Goal: Navigation & Orientation: Find specific page/section

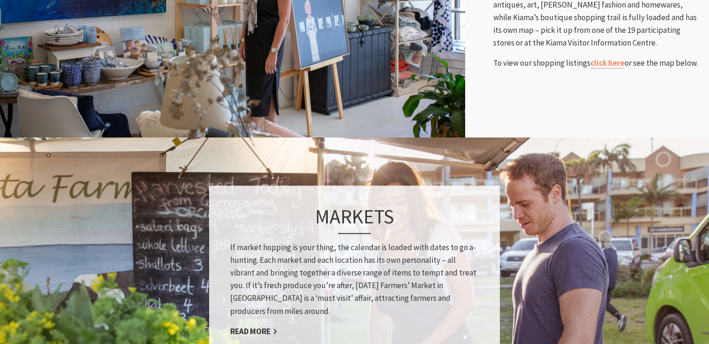
scroll to position [479, 0]
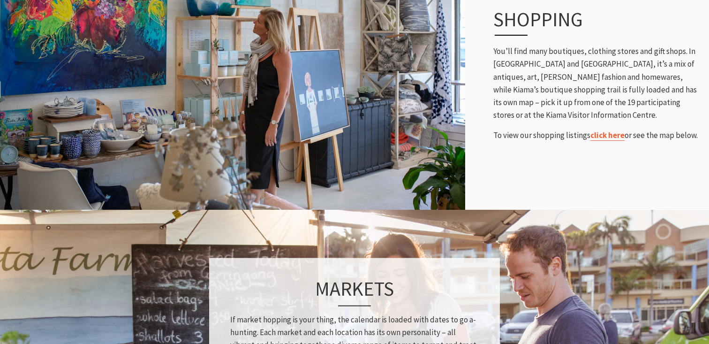
click at [607, 138] on link "click here" at bounding box center [607, 135] width 34 height 11
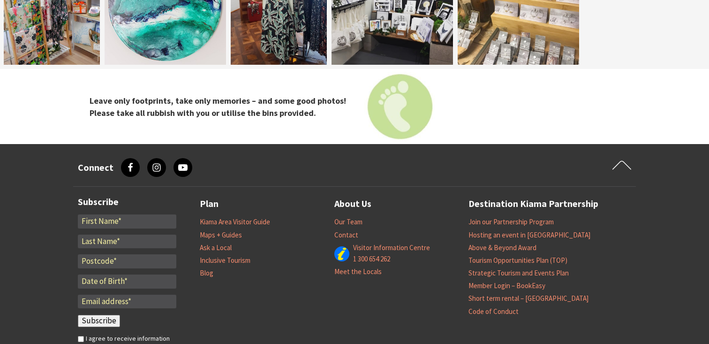
scroll to position [1445, 0]
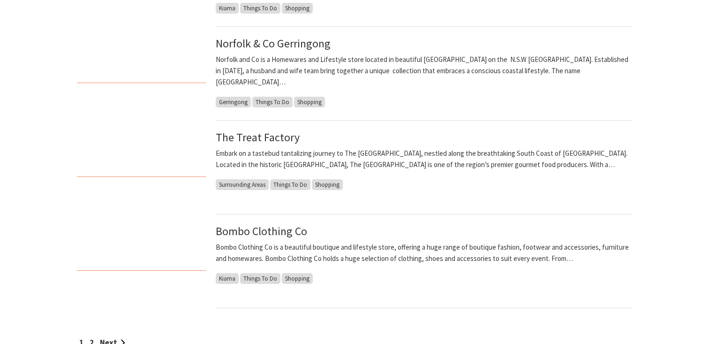
scroll to position [740, 0]
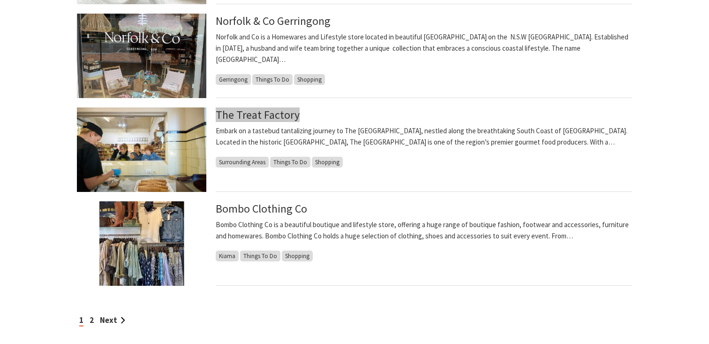
drag, startPoint x: 277, startPoint y: 112, endPoint x: 444, endPoint y: 16, distance: 193.2
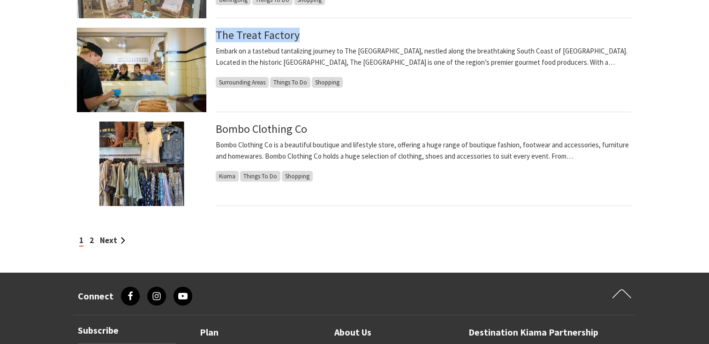
scroll to position [839, 0]
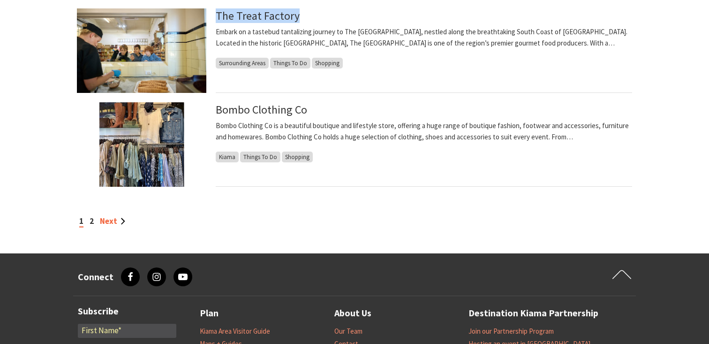
click at [105, 224] on link "Next" at bounding box center [112, 221] width 25 height 10
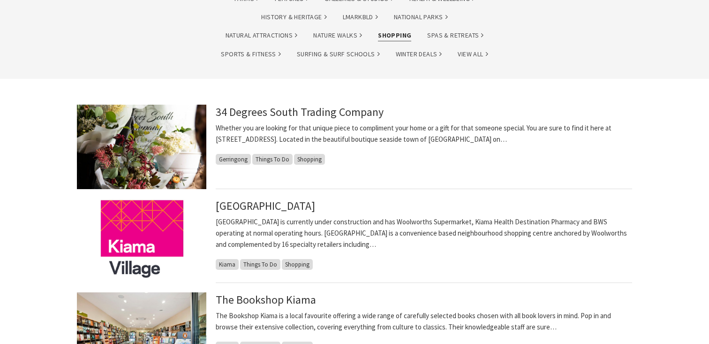
scroll to position [186, 0]
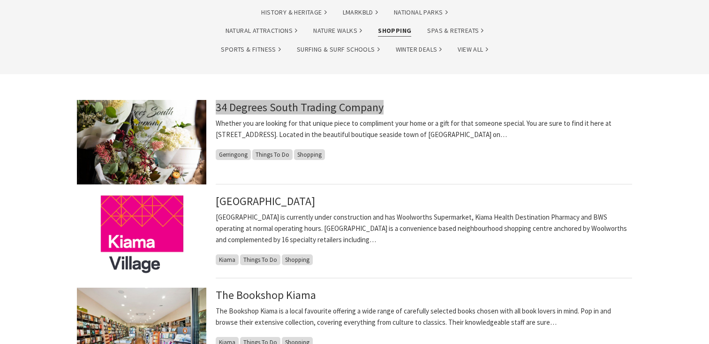
drag, startPoint x: 359, startPoint y: 105, endPoint x: 484, endPoint y: 15, distance: 153.6
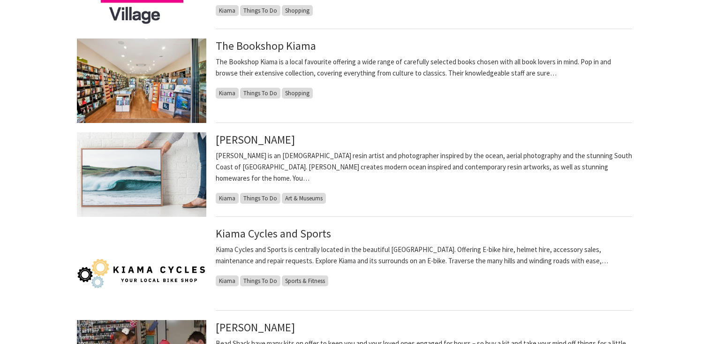
scroll to position [436, 0]
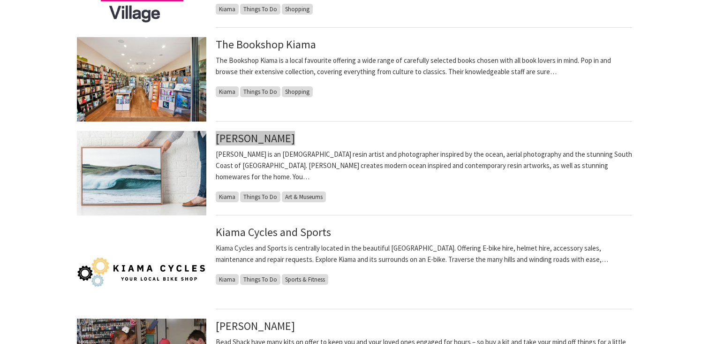
drag, startPoint x: 260, startPoint y: 138, endPoint x: 447, endPoint y: 15, distance: 224.2
click at [0, 0] on section "34 Degrees South Trading Company Whether you are looking for that unique piece …" at bounding box center [354, 240] width 709 height 833
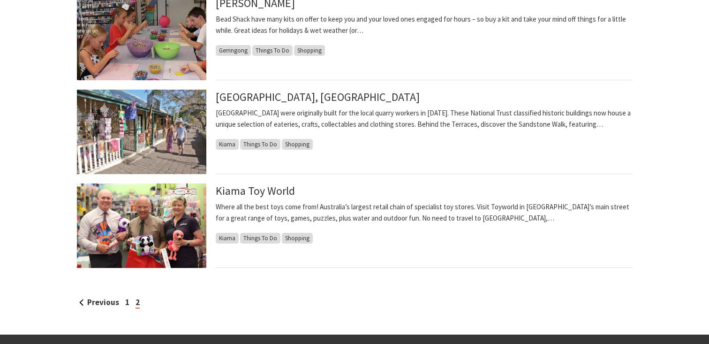
scroll to position [773, 0]
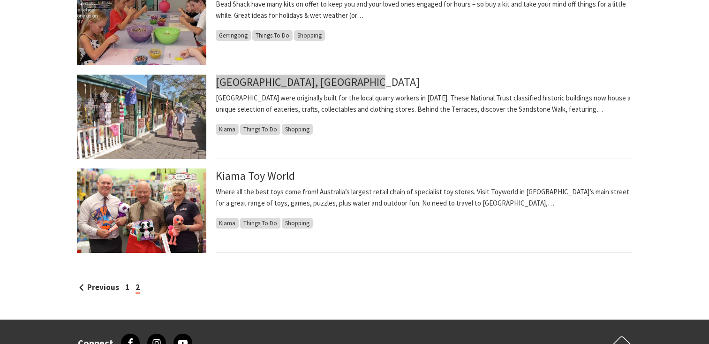
drag, startPoint x: 327, startPoint y: 81, endPoint x: 497, endPoint y: 18, distance: 180.7
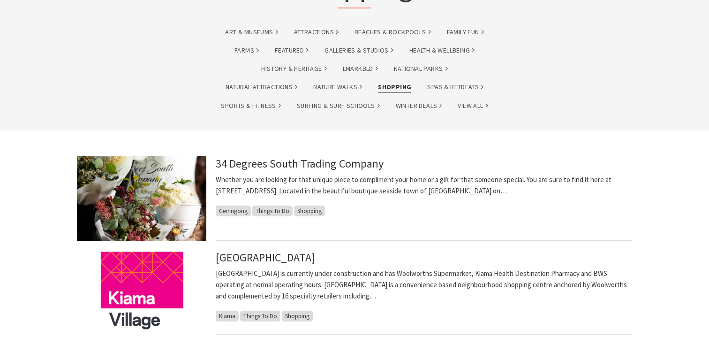
scroll to position [130, 0]
